Goal: Transaction & Acquisition: Book appointment/travel/reservation

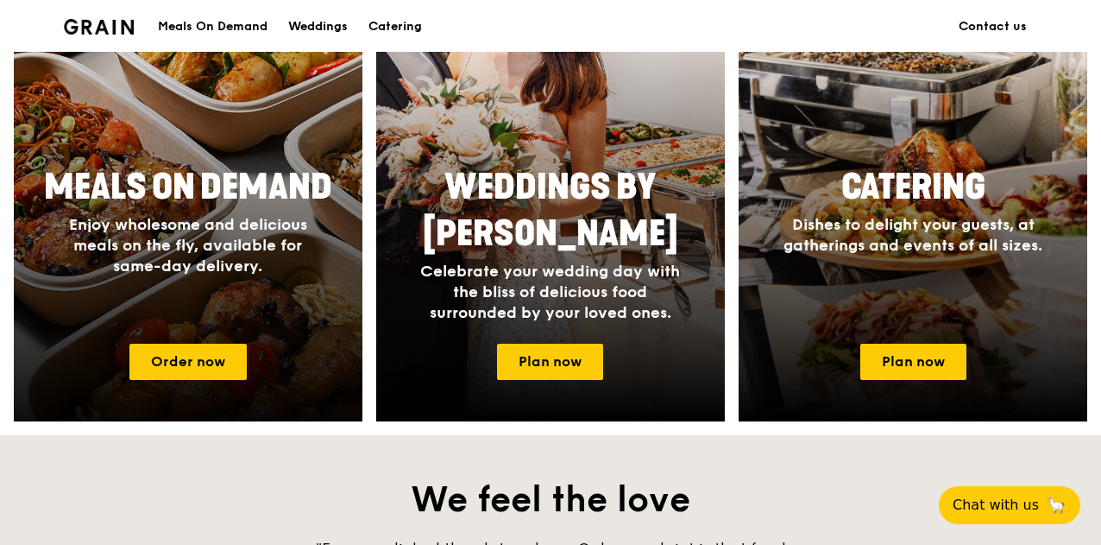
scroll to position [863, 0]
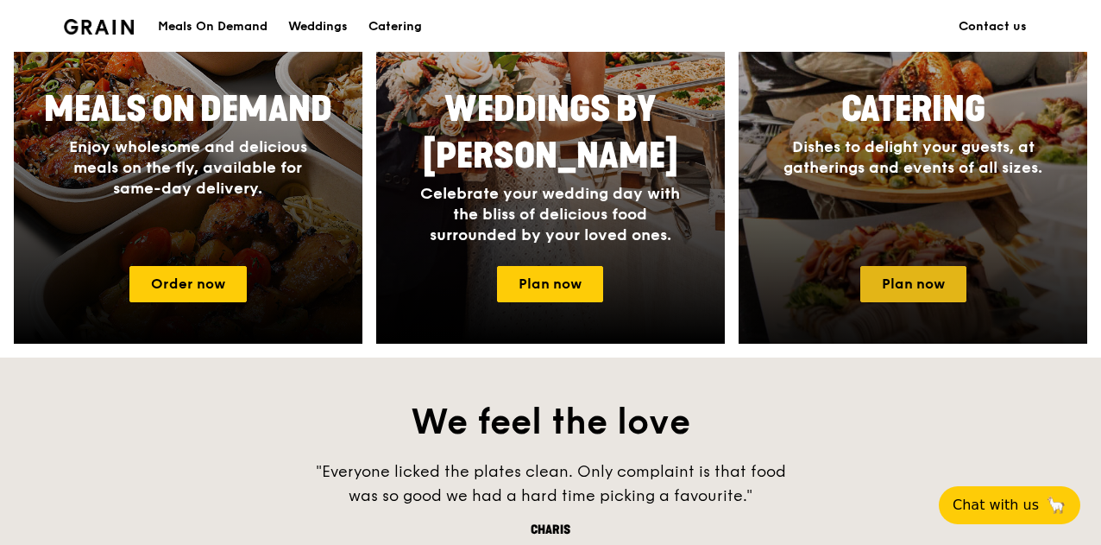
click at [875, 274] on link "Plan now" at bounding box center [914, 284] width 106 height 36
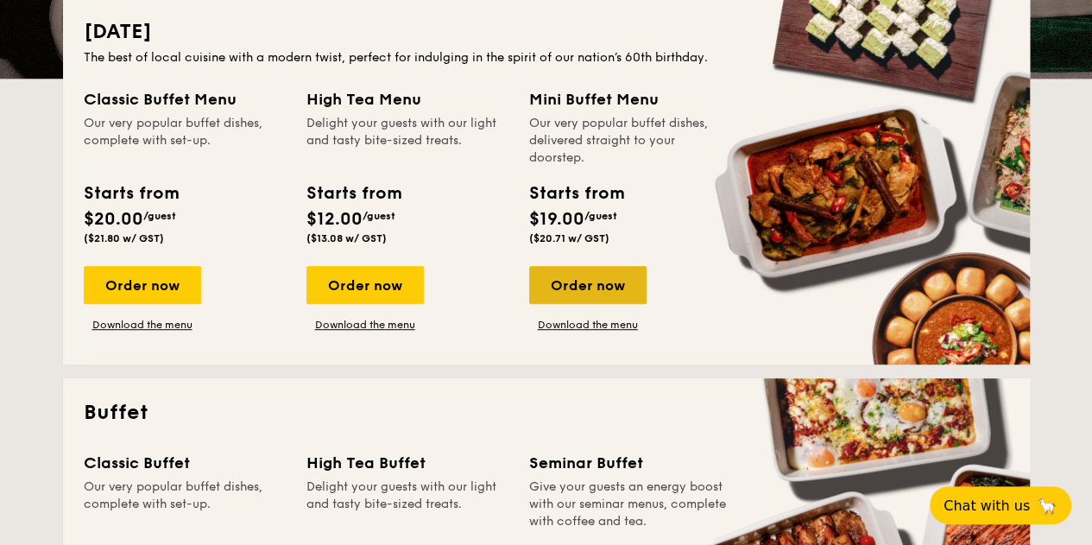
scroll to position [432, 0]
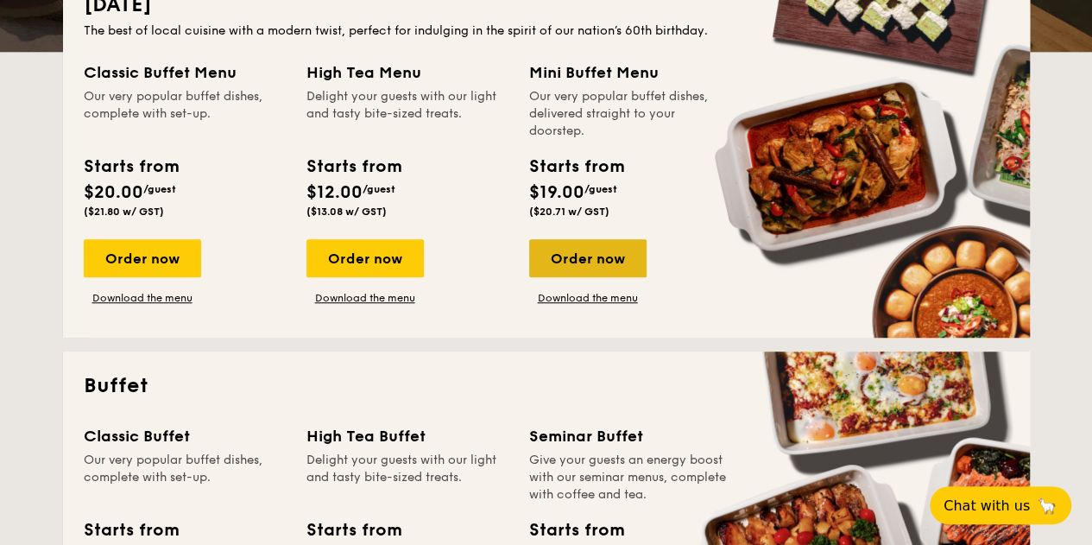
click at [593, 262] on div "Order now" at bounding box center [587, 258] width 117 height 38
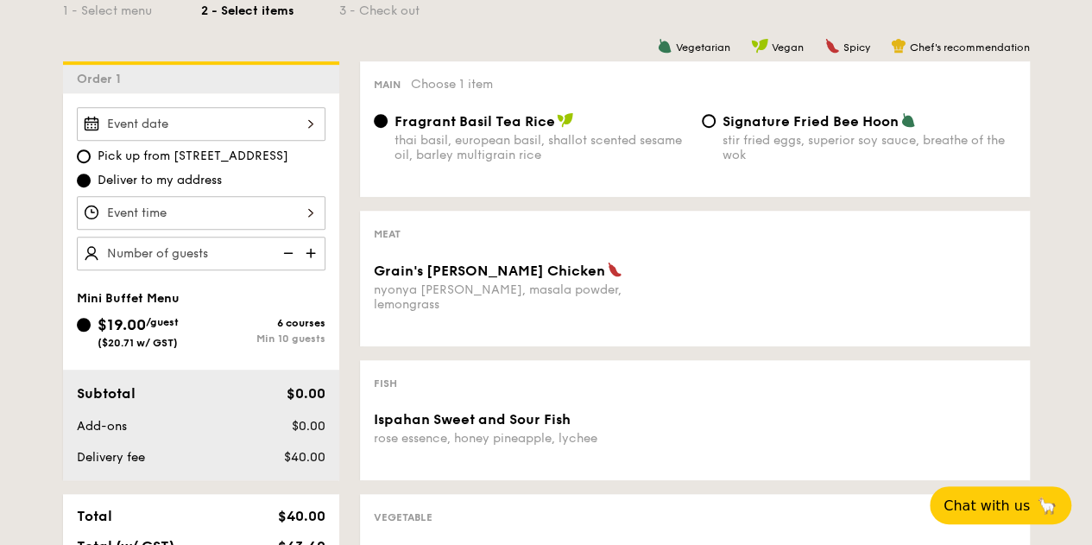
scroll to position [432, 0]
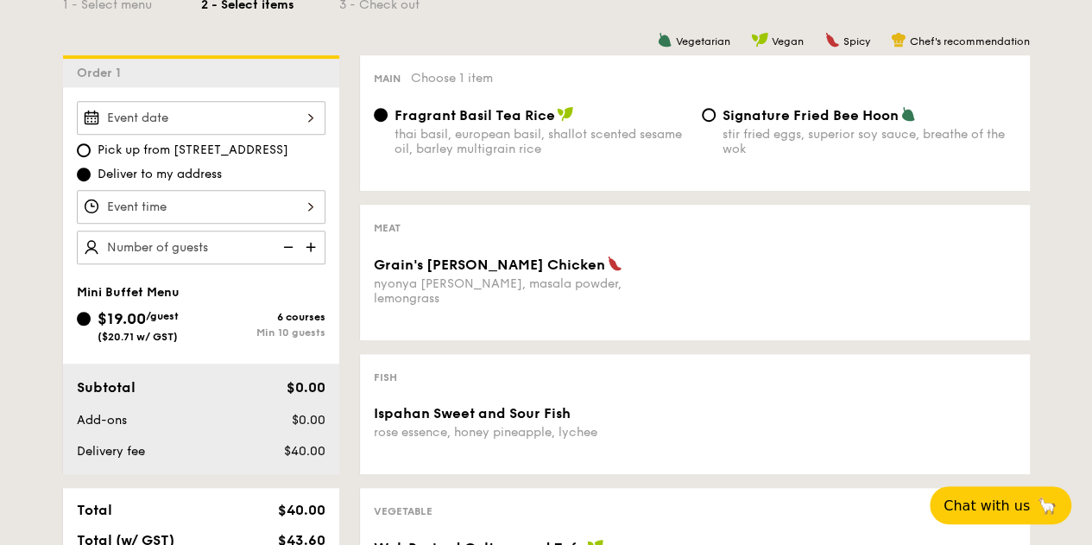
click at [309, 246] on img at bounding box center [313, 246] width 26 height 33
click at [309, 248] on img at bounding box center [313, 246] width 26 height 33
click at [309, 249] on img at bounding box center [313, 246] width 26 height 33
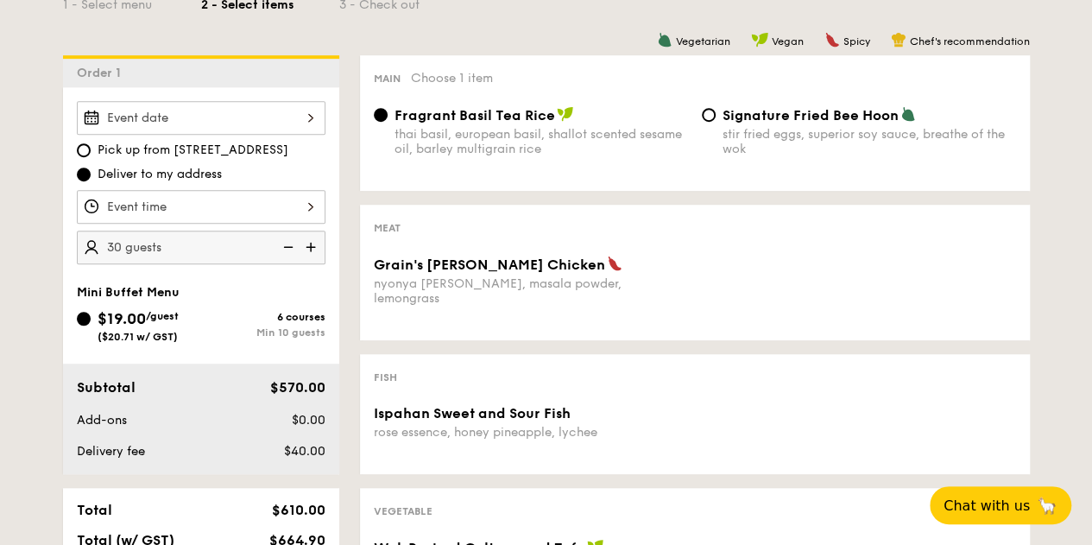
click at [296, 246] on img at bounding box center [287, 246] width 26 height 33
type input "10 guests"
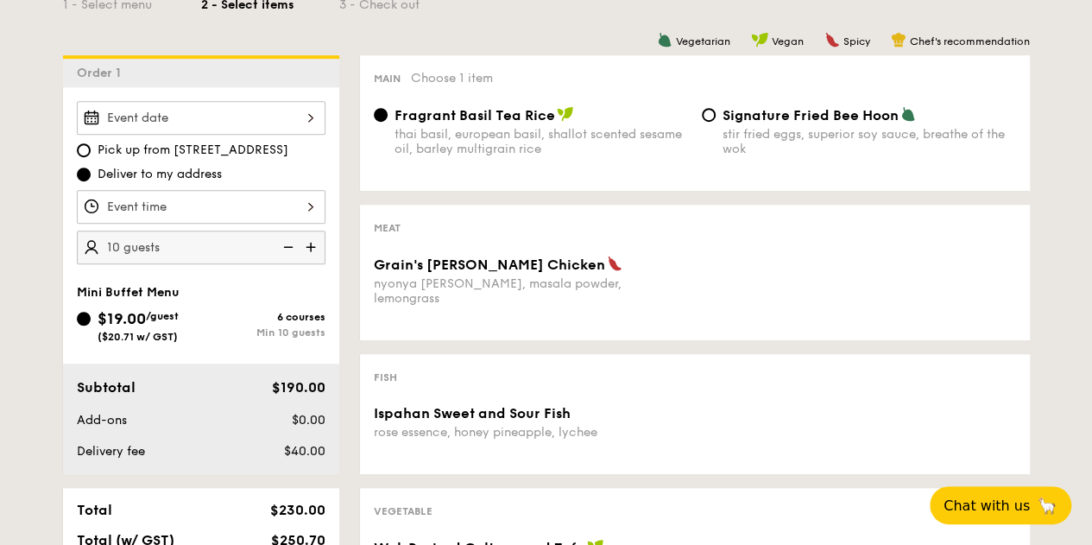
click at [723, 118] on span "Signature Fried Bee Hoon" at bounding box center [810, 115] width 176 height 16
click at [716, 118] on input "Signature Fried Bee Hoon stir fried eggs, superior soy sauce, breathe of the wok" at bounding box center [709, 115] width 14 height 14
radio input "true"
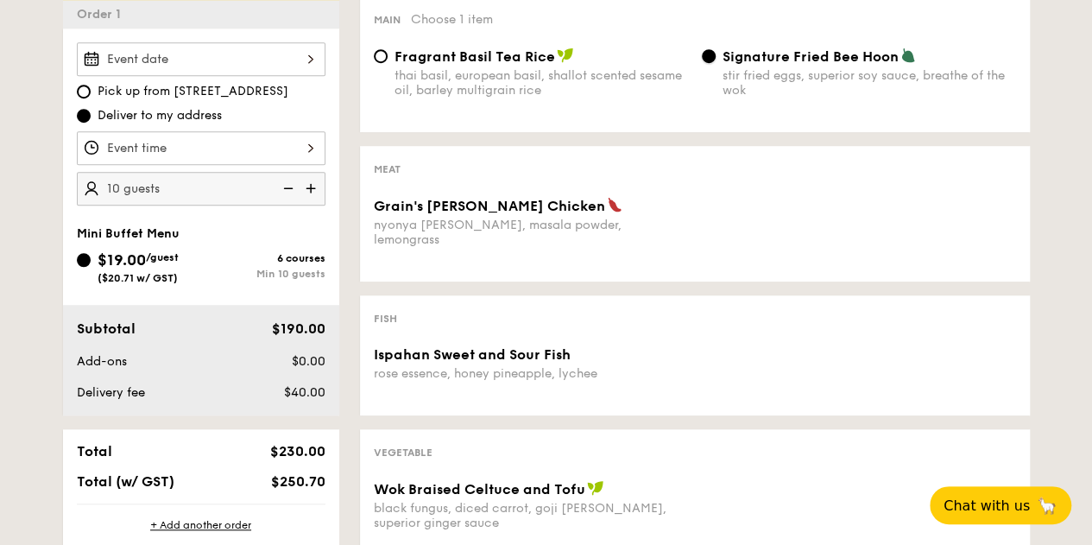
scroll to position [518, 0]
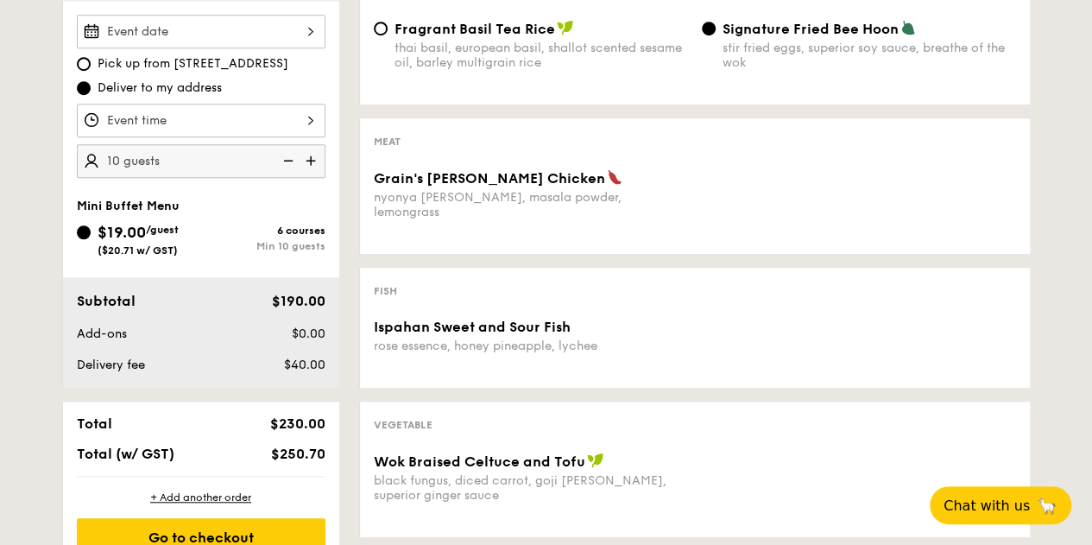
click at [606, 196] on div "nyonya curry, masala powder, lemongrass" at bounding box center [531, 204] width 314 height 29
click at [308, 156] on img at bounding box center [313, 160] width 26 height 33
click at [287, 161] on img at bounding box center [287, 160] width 26 height 33
type input "10 guests"
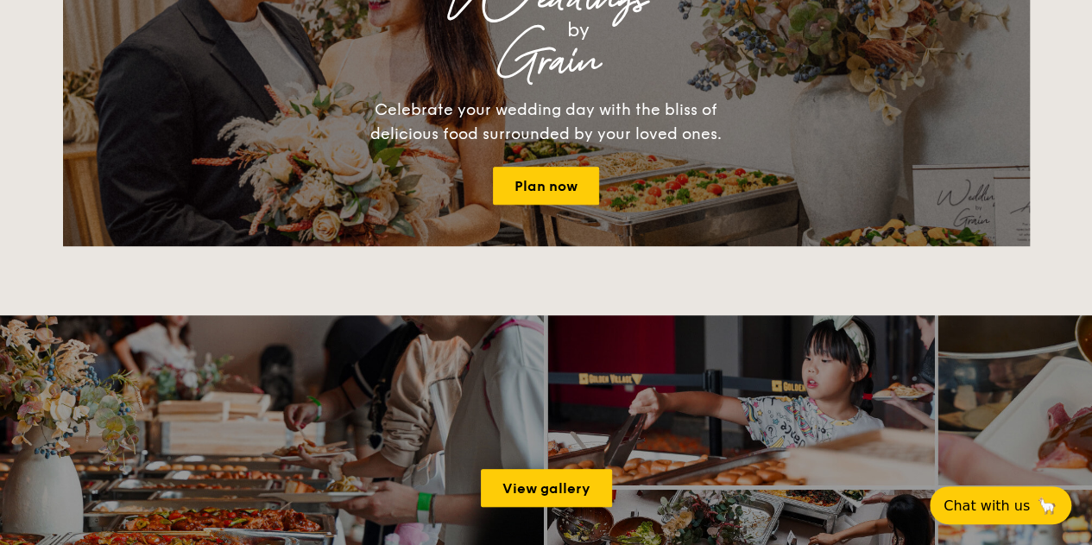
scroll to position [432, 0]
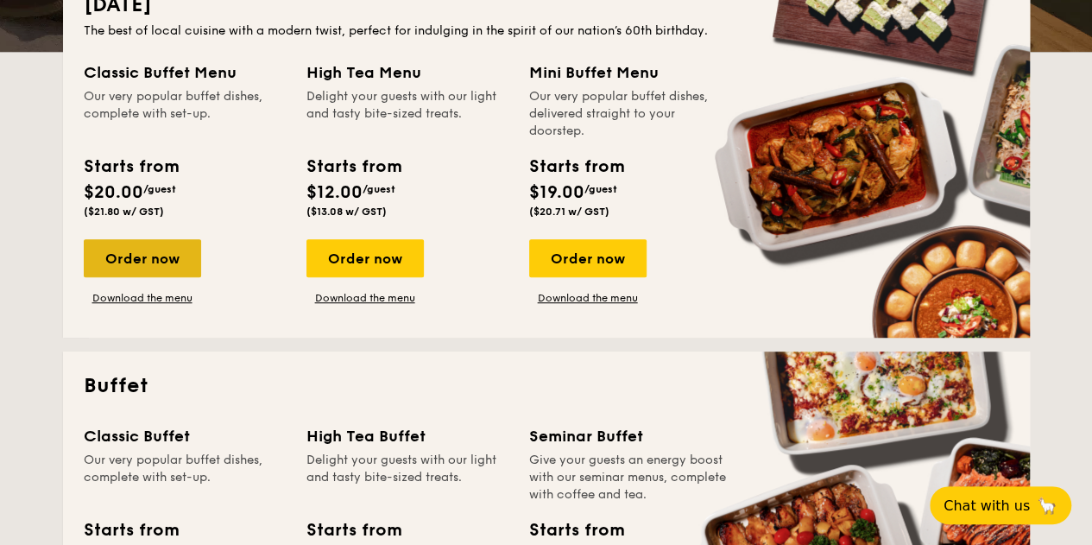
click at [159, 258] on div "Order now" at bounding box center [142, 258] width 117 height 38
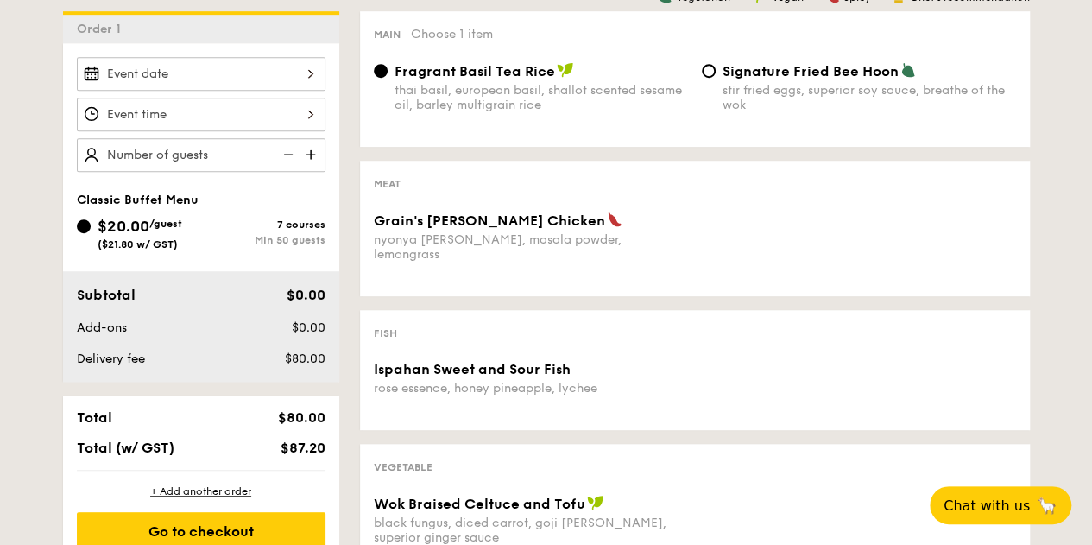
scroll to position [518, 0]
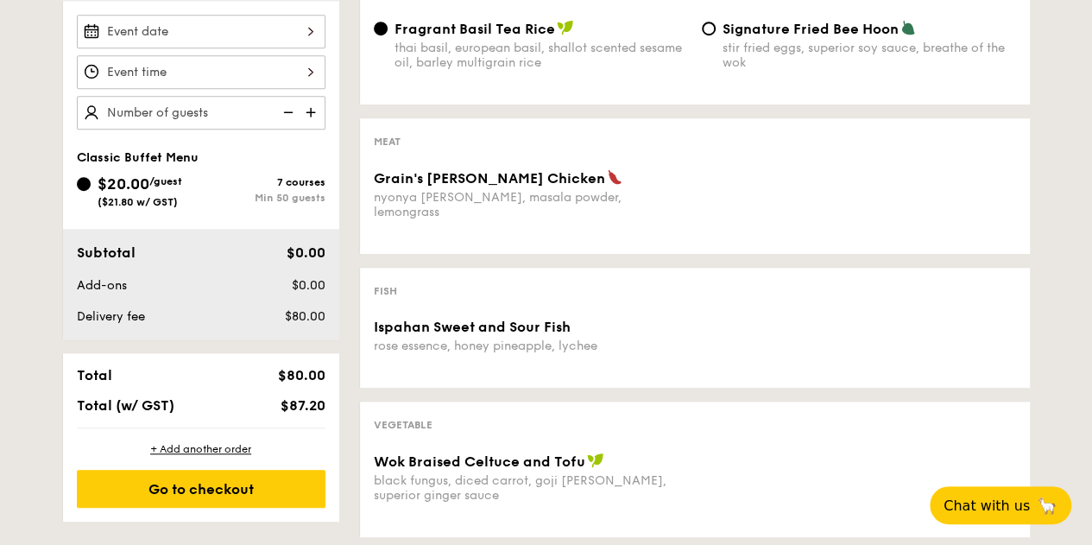
click at [306, 113] on img at bounding box center [313, 112] width 26 height 33
click at [292, 113] on img at bounding box center [287, 112] width 26 height 33
click at [290, 113] on img at bounding box center [287, 112] width 26 height 33
click at [287, 106] on img at bounding box center [287, 112] width 26 height 33
click at [307, 110] on img at bounding box center [313, 112] width 26 height 33
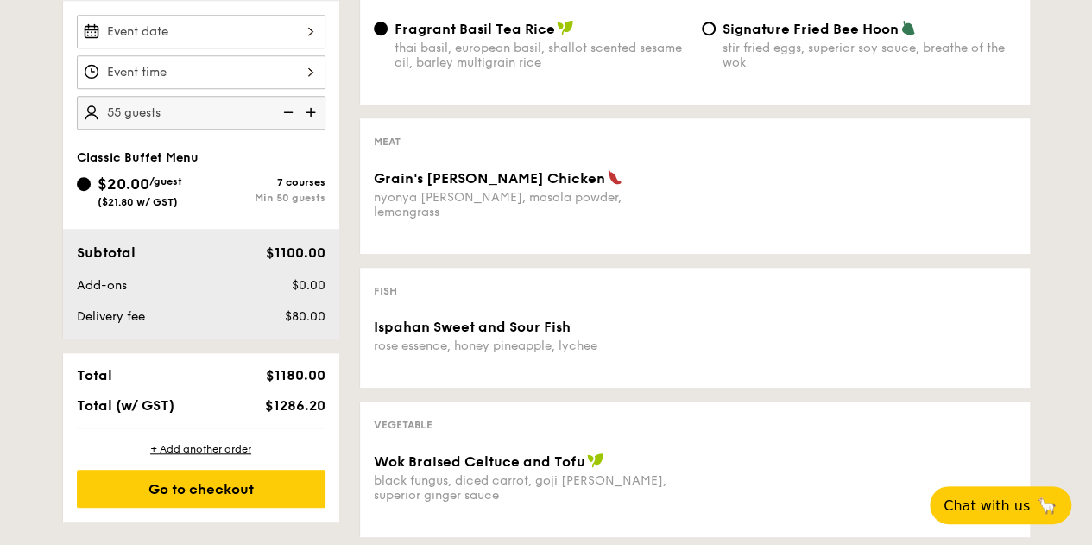
click at [286, 113] on img at bounding box center [287, 112] width 26 height 33
type input "50 guests"
click at [286, 113] on img at bounding box center [287, 112] width 26 height 33
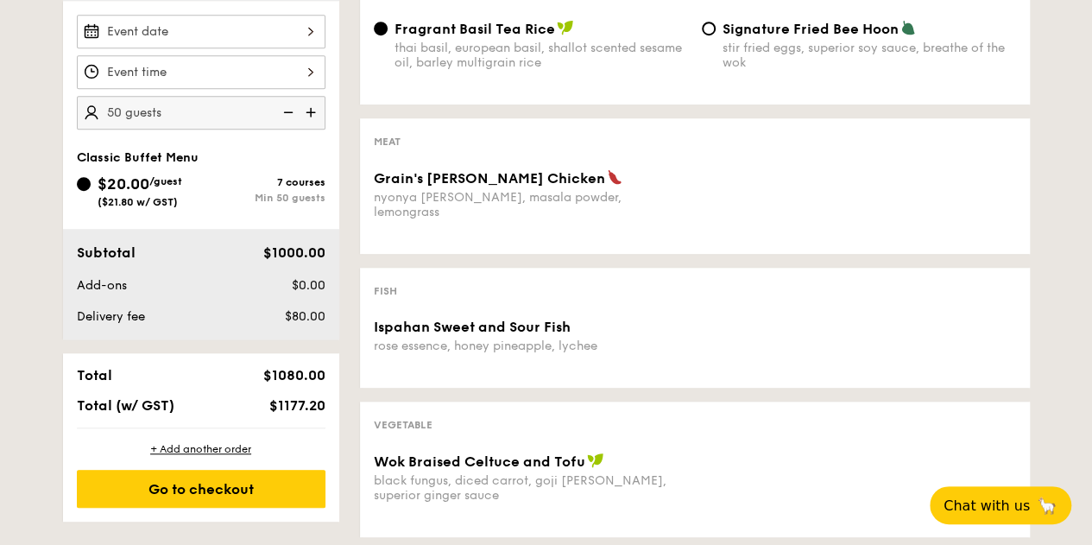
click at [286, 113] on img at bounding box center [287, 112] width 26 height 33
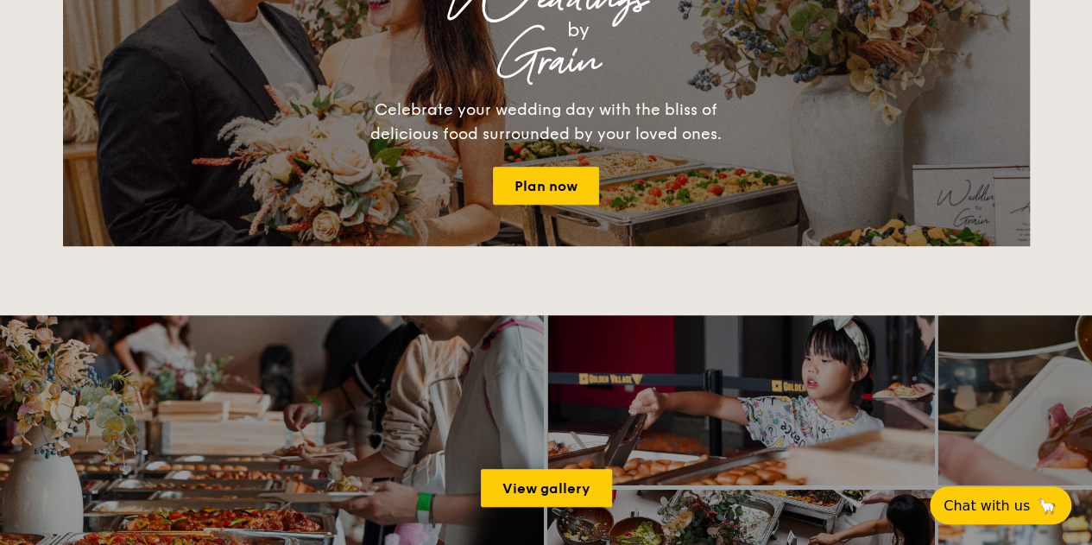
scroll to position [432, 0]
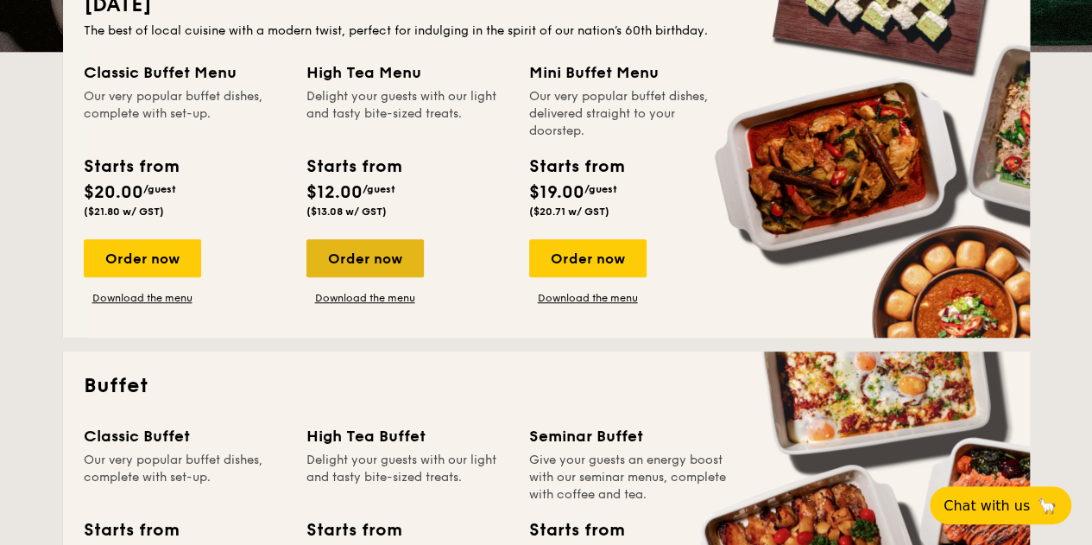
click at [367, 249] on div "Order now" at bounding box center [364, 258] width 117 height 38
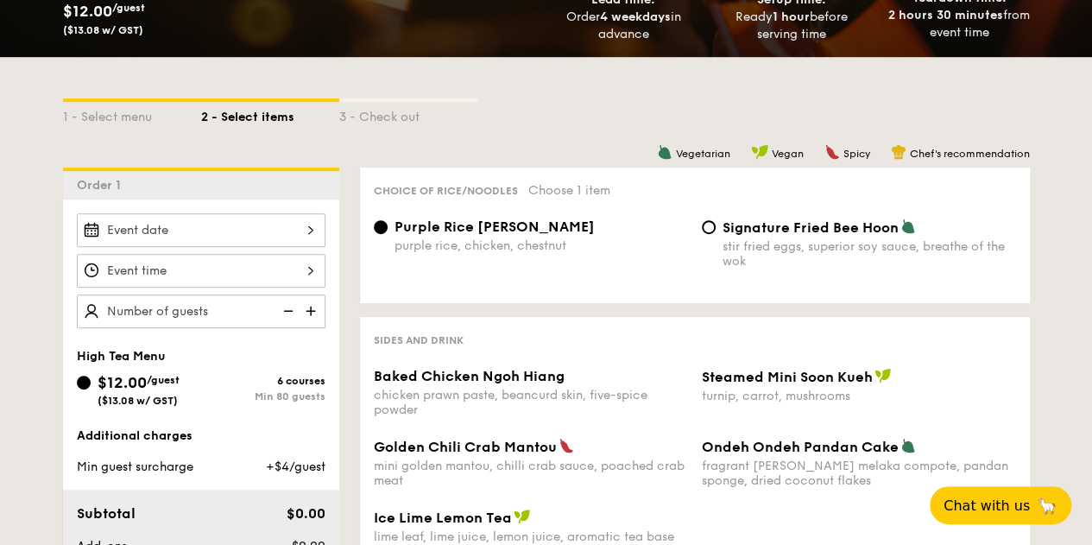
scroll to position [432, 0]
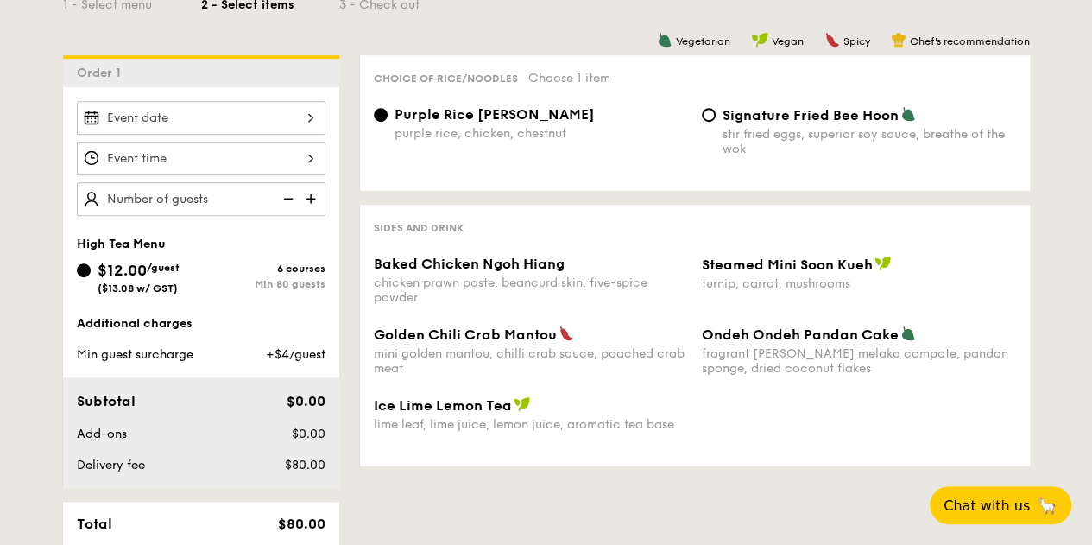
click at [311, 200] on img at bounding box center [313, 198] width 26 height 33
type input "20 guests"
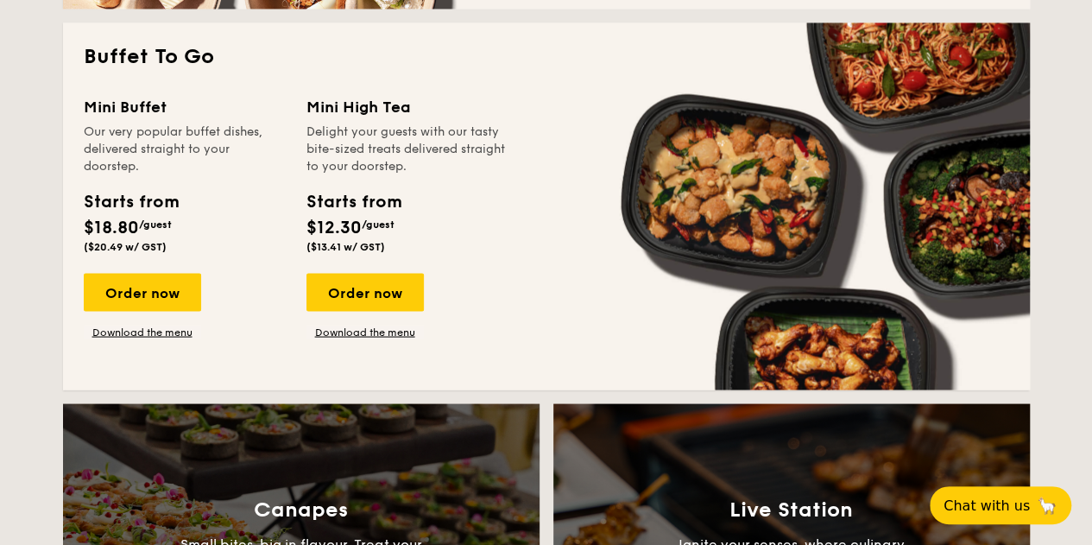
scroll to position [1554, 0]
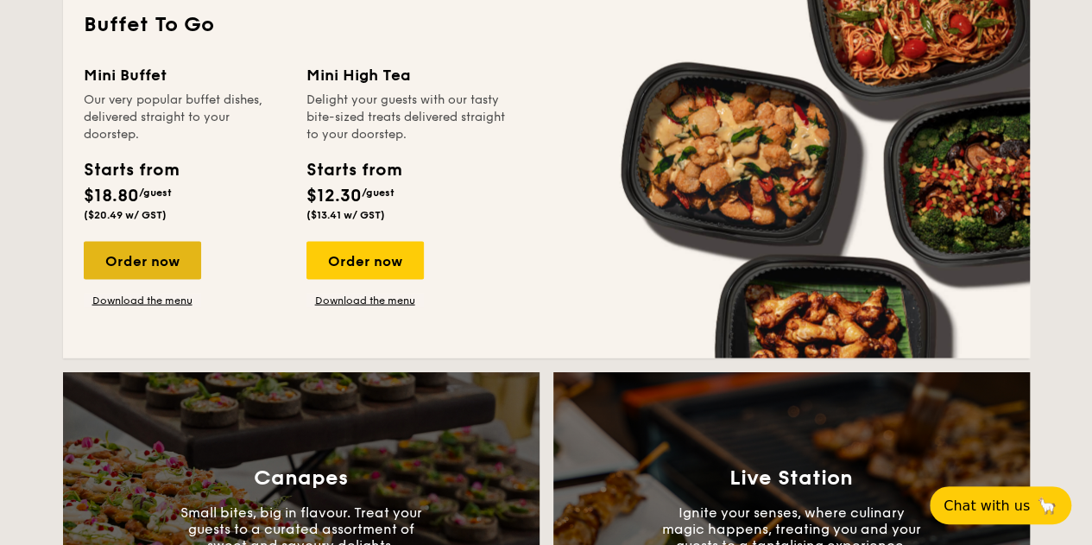
click at [140, 259] on div "Order now" at bounding box center [142, 260] width 117 height 38
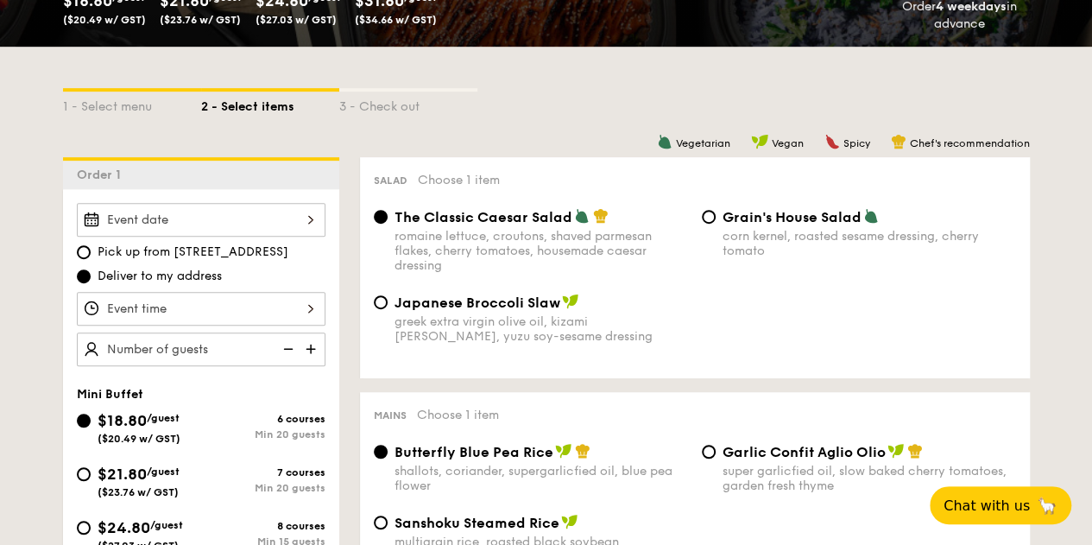
scroll to position [432, 0]
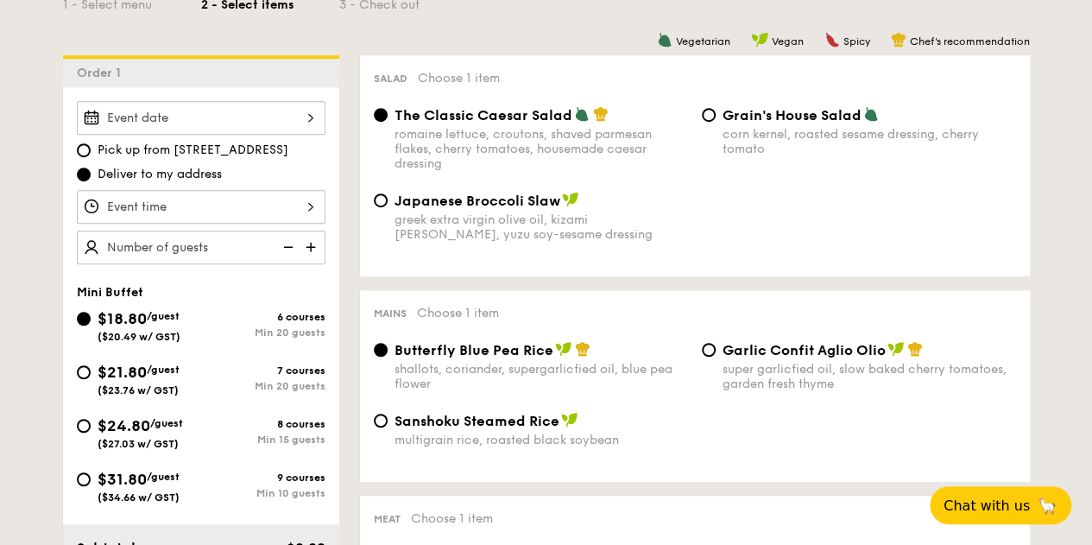
click at [308, 242] on img at bounding box center [313, 246] width 26 height 33
click at [308, 243] on img at bounding box center [313, 246] width 26 height 33
click at [287, 245] on img at bounding box center [287, 246] width 26 height 33
type input "20 guests"
click at [287, 245] on img at bounding box center [287, 246] width 26 height 33
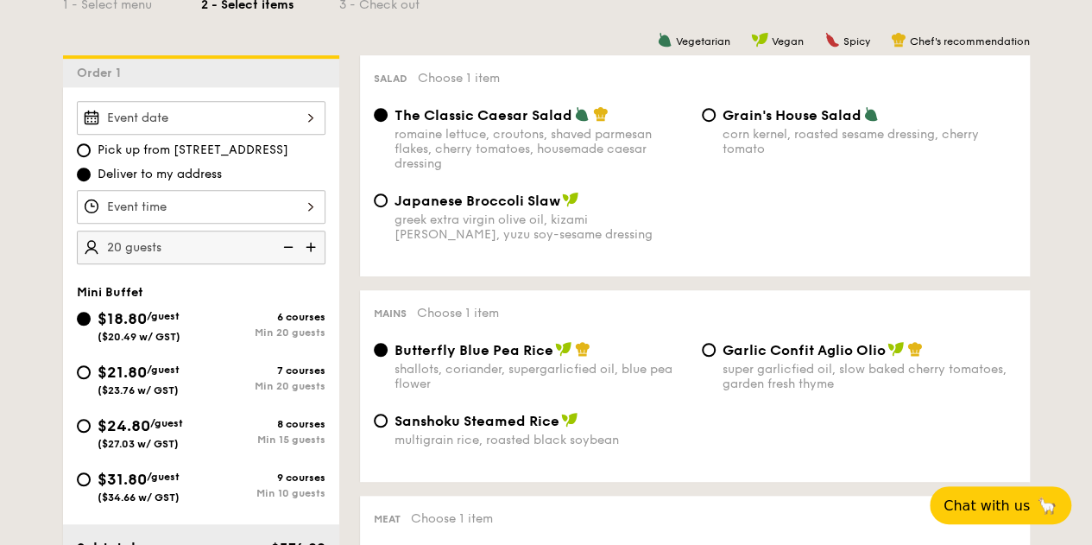
click at [287, 245] on img at bounding box center [287, 246] width 26 height 33
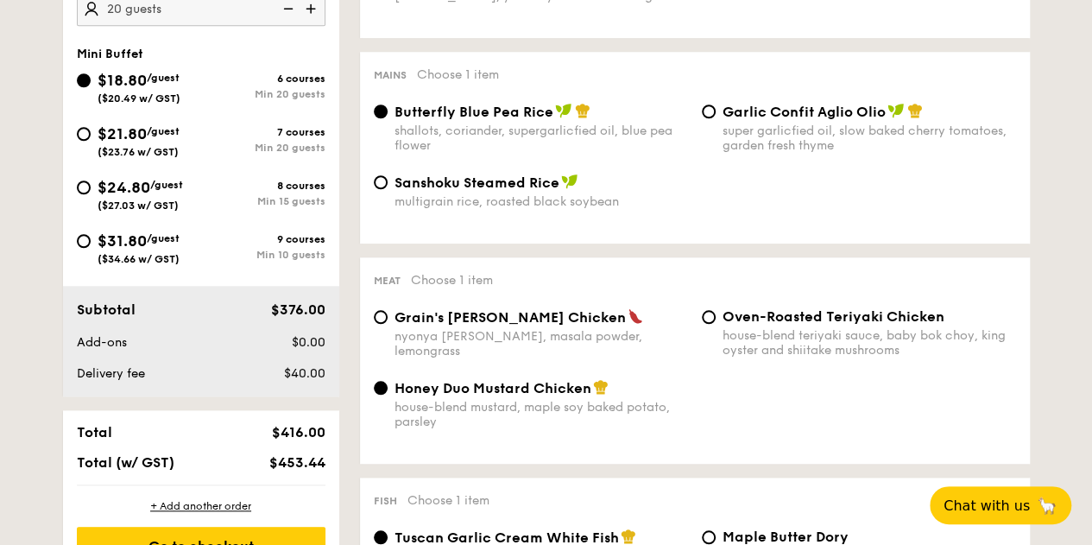
scroll to position [691, 0]
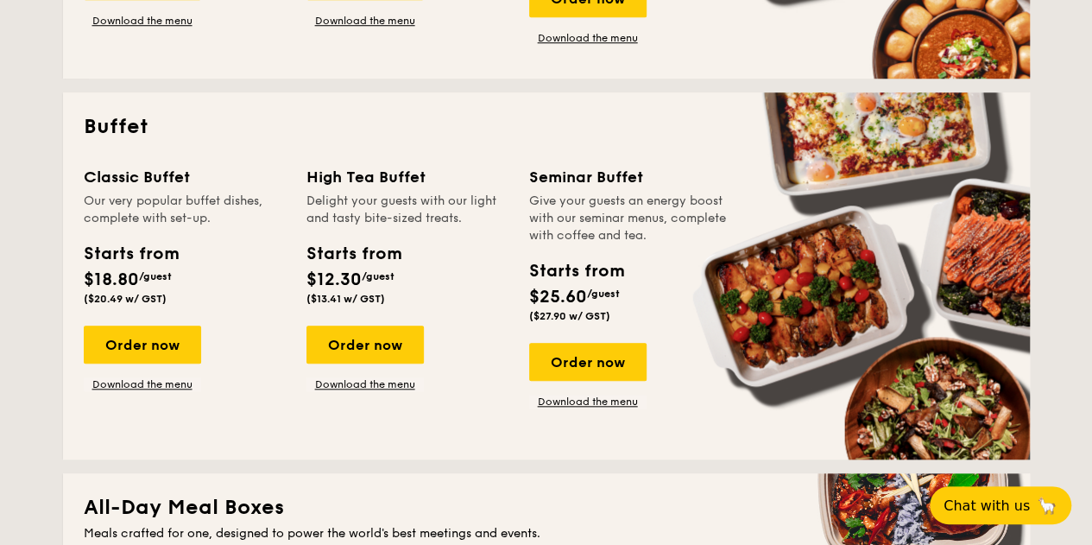
scroll to position [3441, 0]
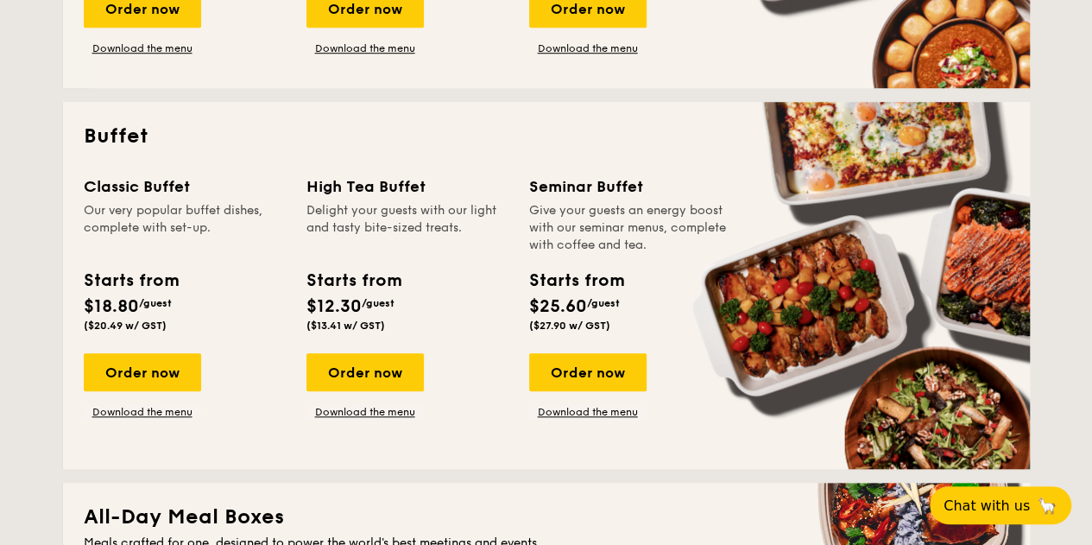
scroll to position [336, 0]
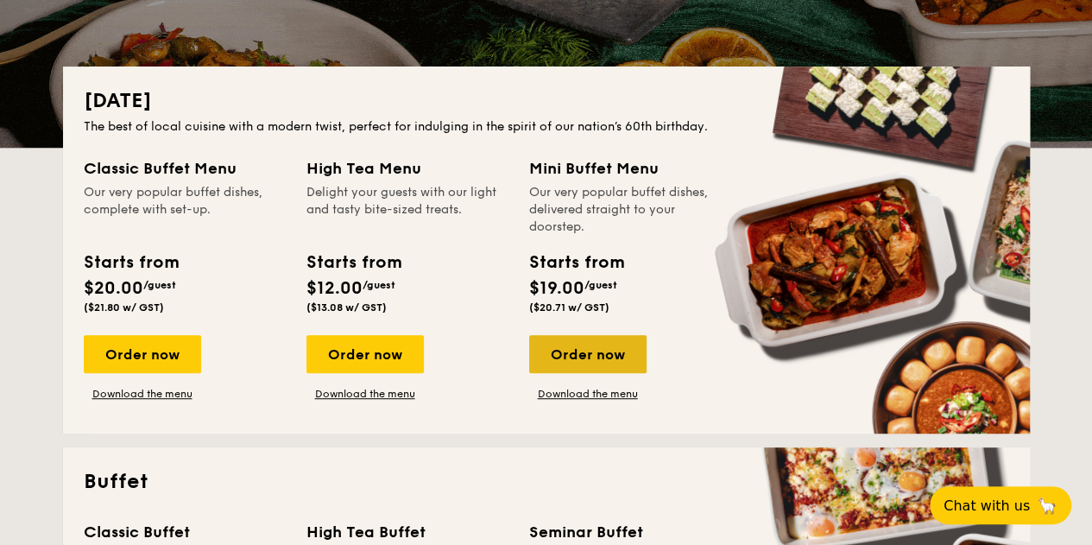
click at [584, 357] on div "Order now" at bounding box center [587, 354] width 117 height 38
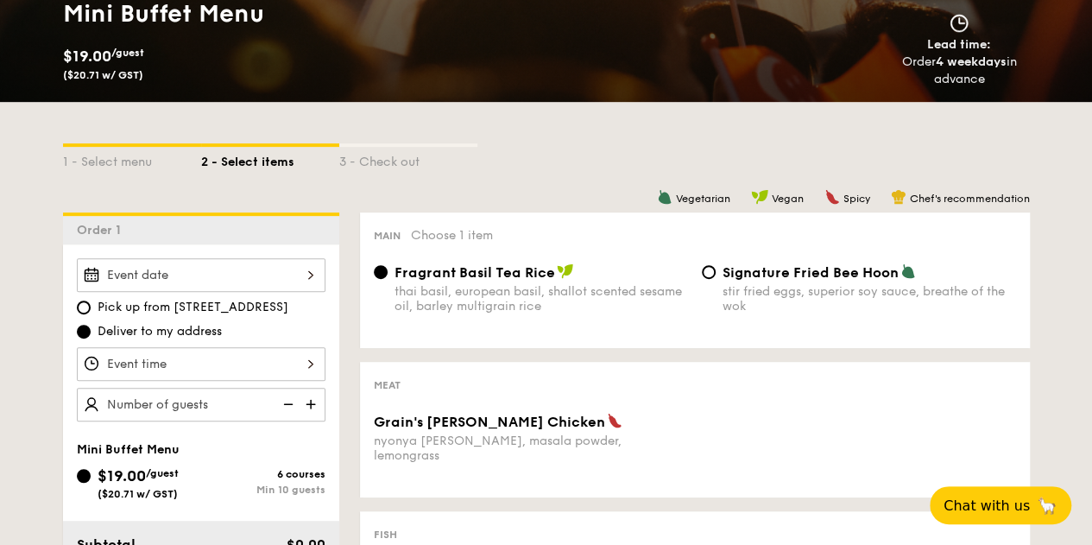
scroll to position [345, 0]
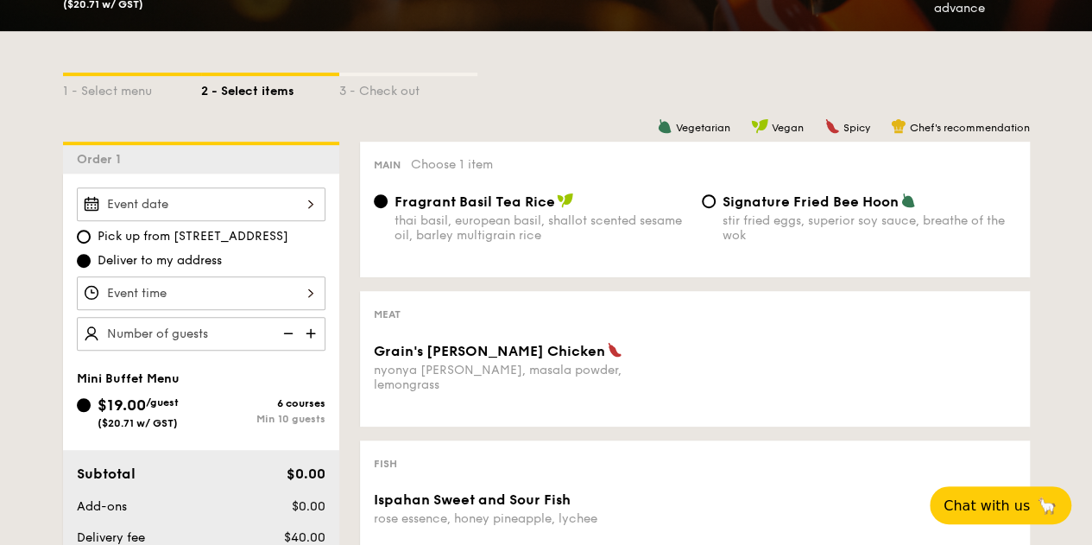
click at [281, 282] on div "12 1 2 3 4 5 6 7 8 9 10 11 00 15 30 45 am pm Cancel OK" at bounding box center [201, 293] width 249 height 34
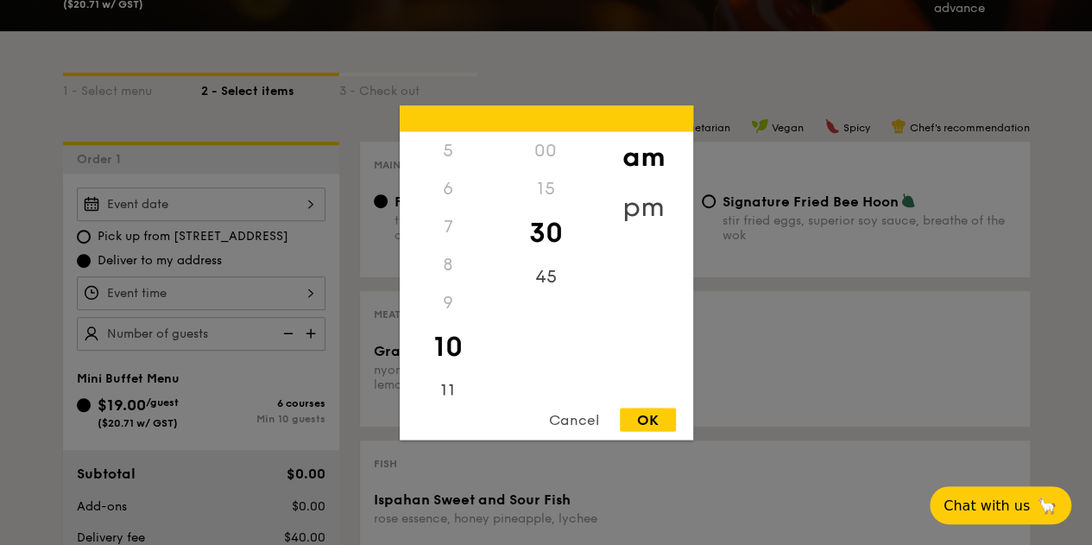
click at [641, 208] on div "pm" at bounding box center [644, 206] width 98 height 50
click at [450, 163] on div "5" at bounding box center [449, 156] width 98 height 50
click at [630, 410] on div "OK" at bounding box center [648, 418] width 56 height 23
type input "5:30PM"
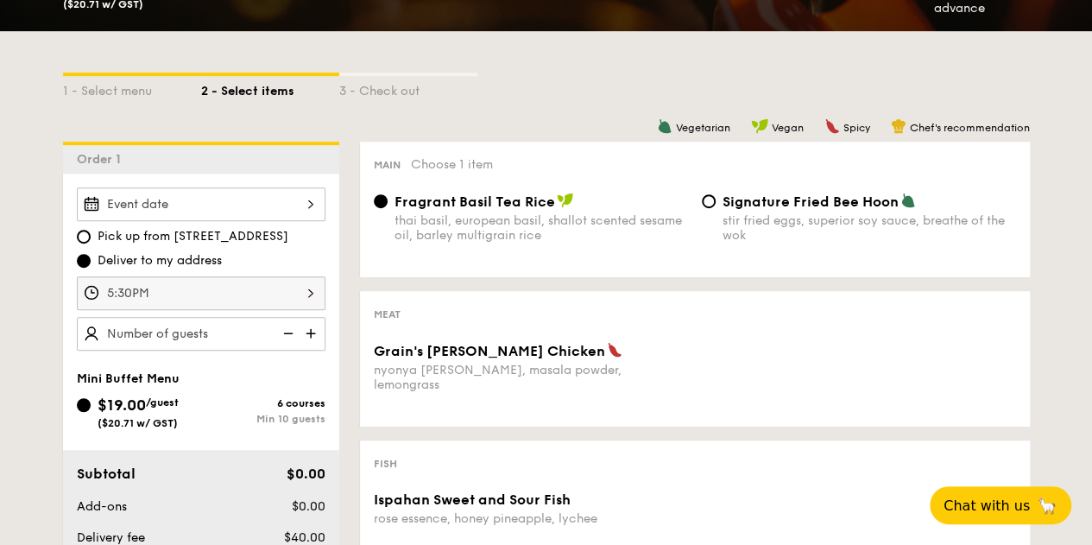
click at [311, 205] on div at bounding box center [201, 204] width 249 height 34
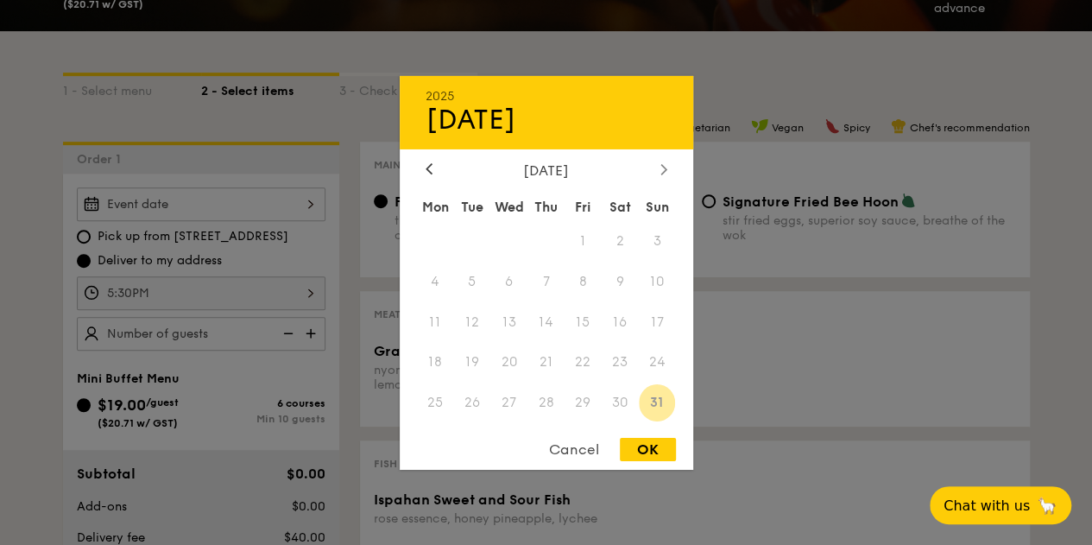
click at [669, 170] on div at bounding box center [664, 169] width 16 height 16
click at [666, 173] on div at bounding box center [664, 169] width 16 height 16
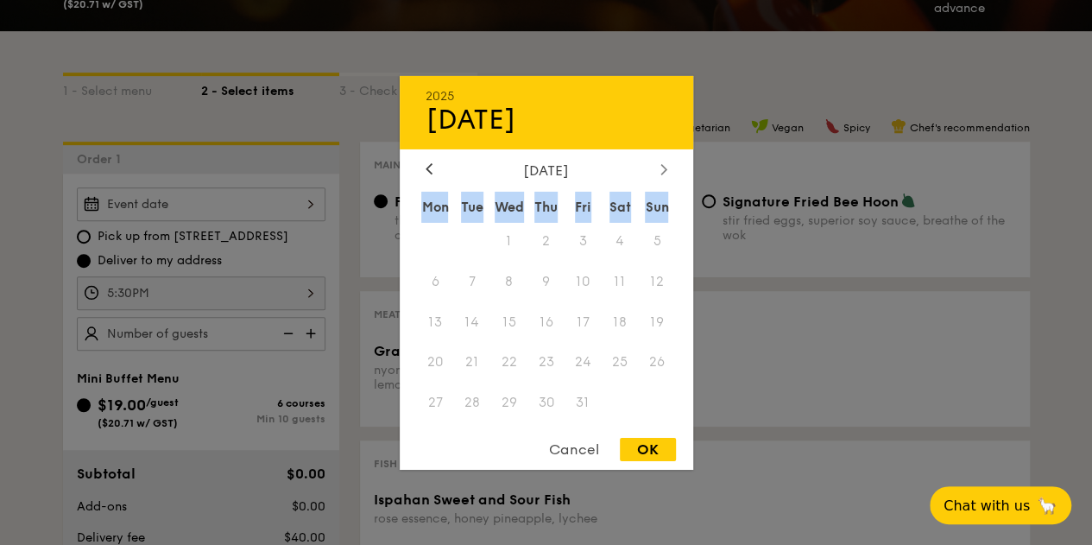
click at [666, 173] on div at bounding box center [664, 169] width 16 height 16
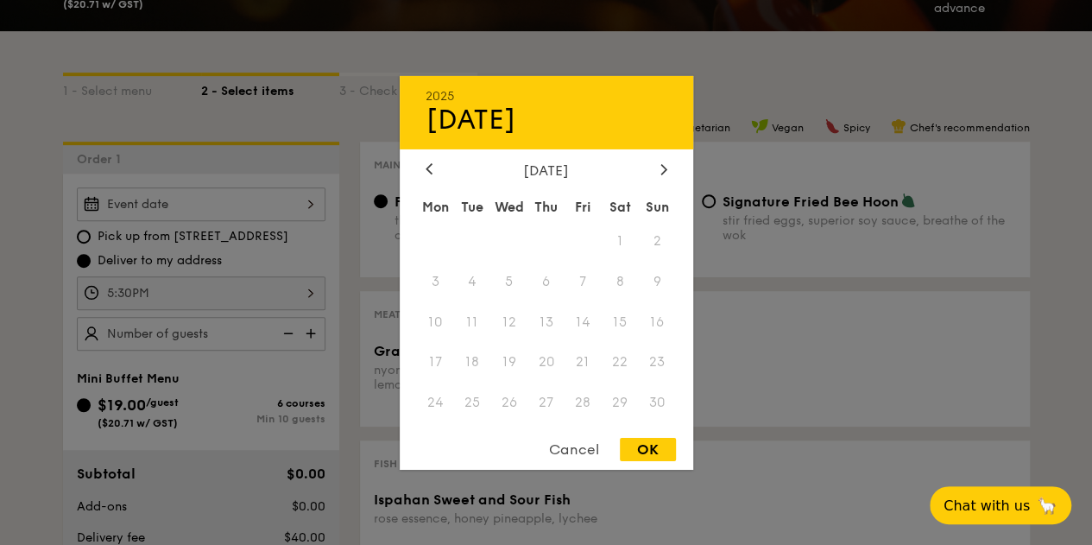
click at [599, 334] on span "14" at bounding box center [583, 321] width 37 height 37
click at [571, 305] on span "14" at bounding box center [583, 321] width 37 height 37
